Goal: Task Accomplishment & Management: Manage account settings

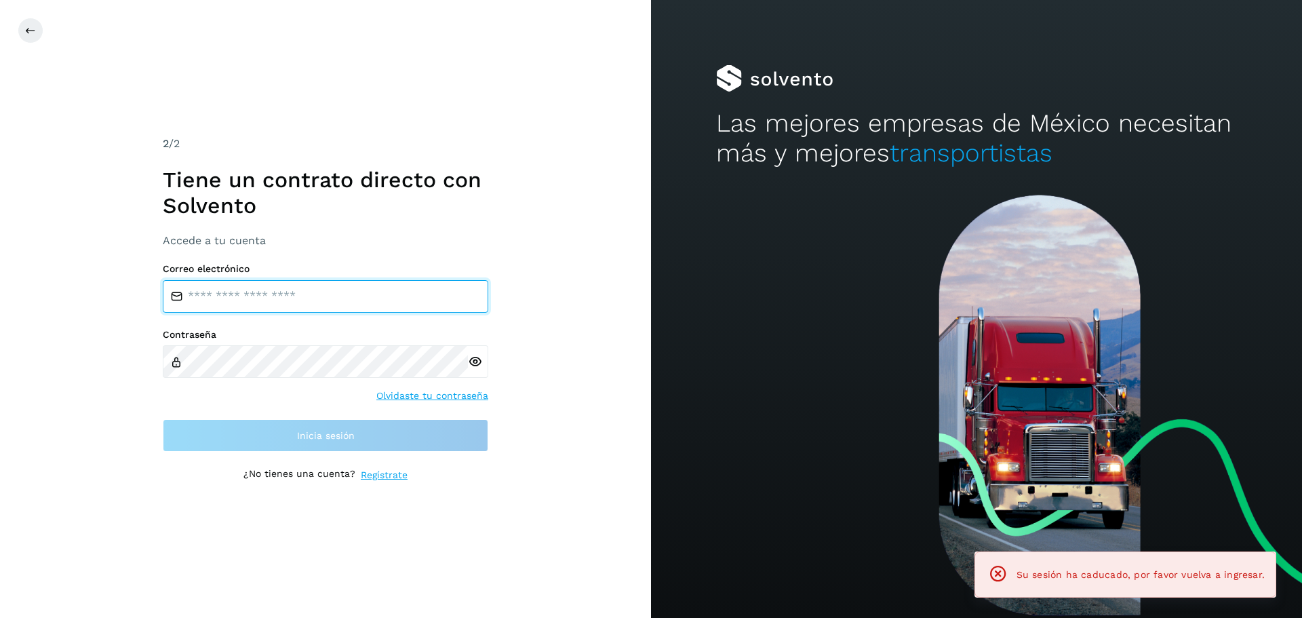
click at [354, 290] on input "email" at bounding box center [325, 296] width 325 height 33
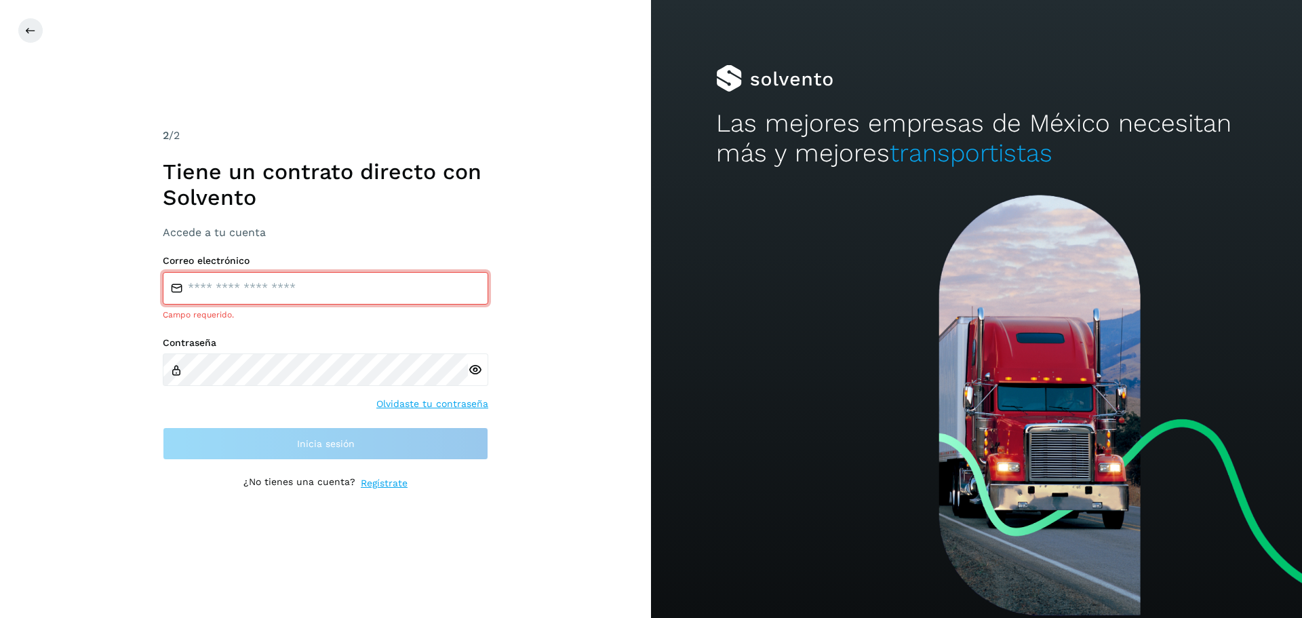
type input "**********"
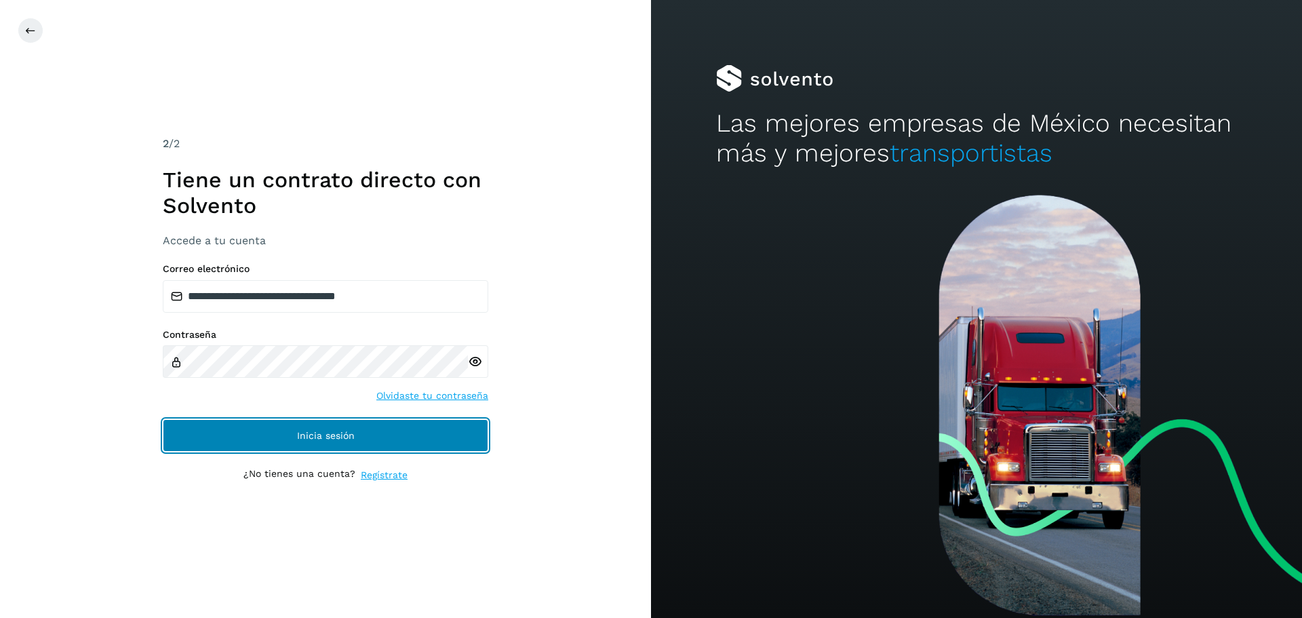
click at [245, 439] on button "Inicia sesión" at bounding box center [325, 435] width 325 height 33
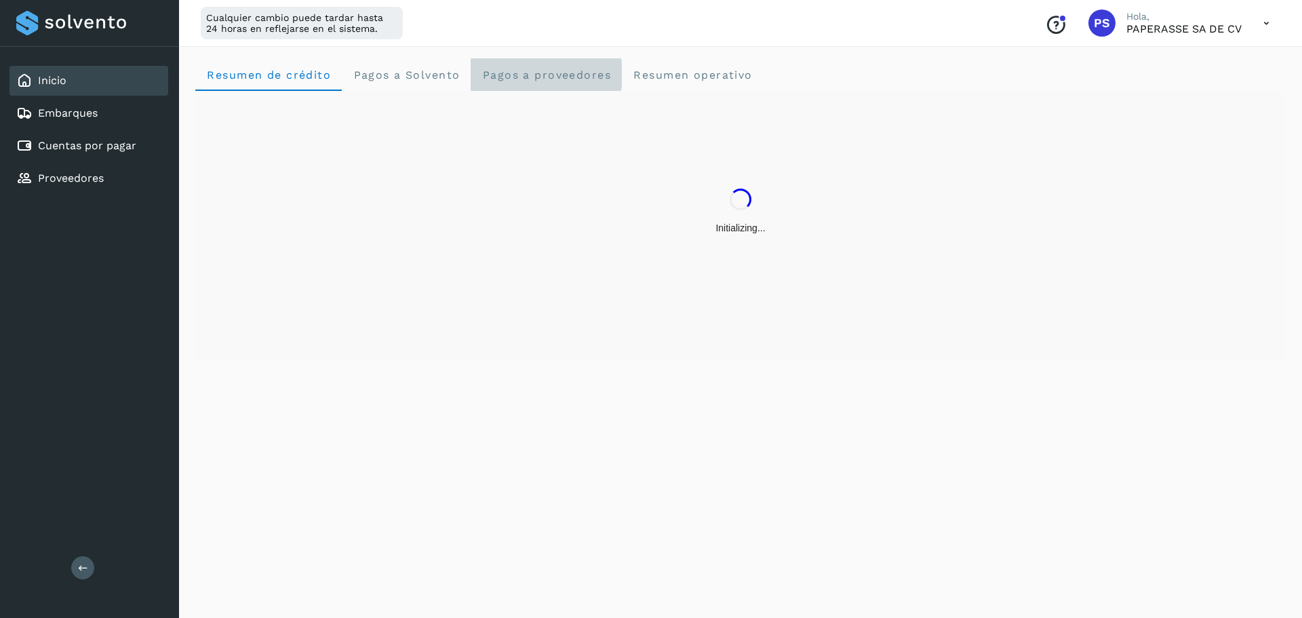
click at [532, 74] on span "Pagos a proveedores" at bounding box center [546, 74] width 130 height 13
